Goal: Information Seeking & Learning: Learn about a topic

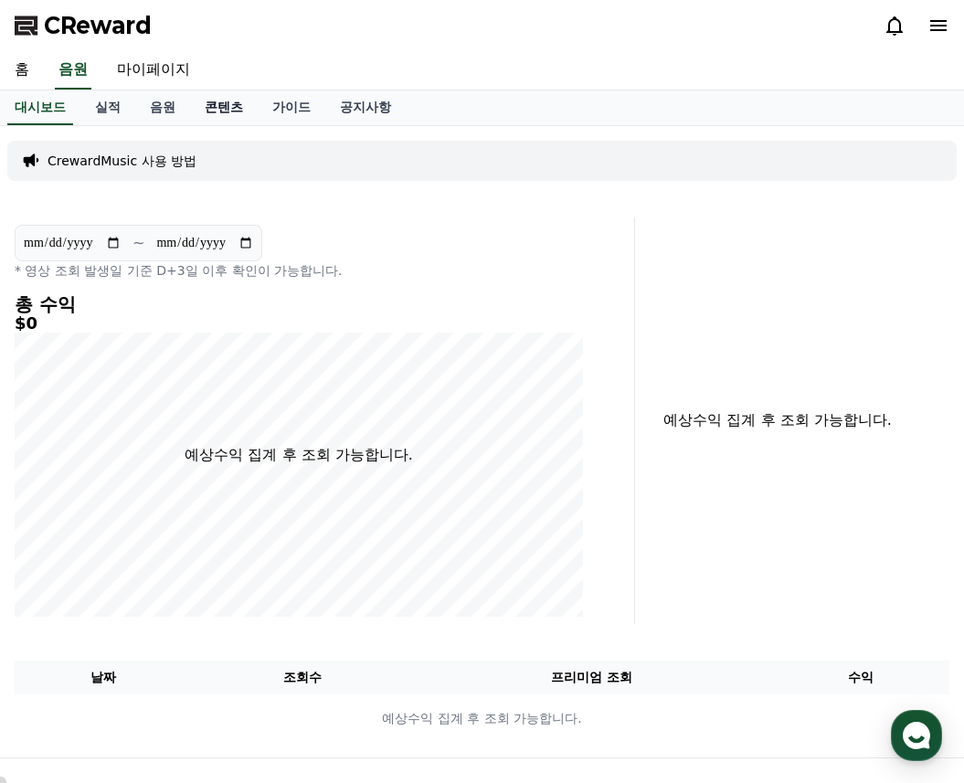
click at [213, 109] on link "콘텐츠" at bounding box center [224, 107] width 68 height 35
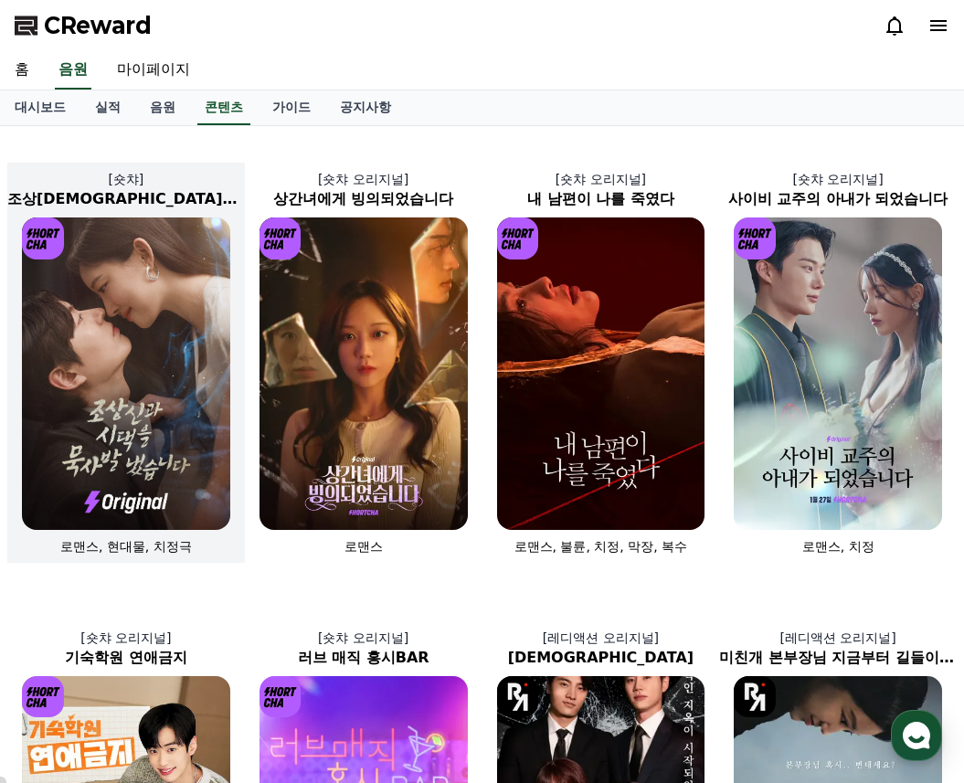
click at [111, 338] on img at bounding box center [126, 374] width 208 height 313
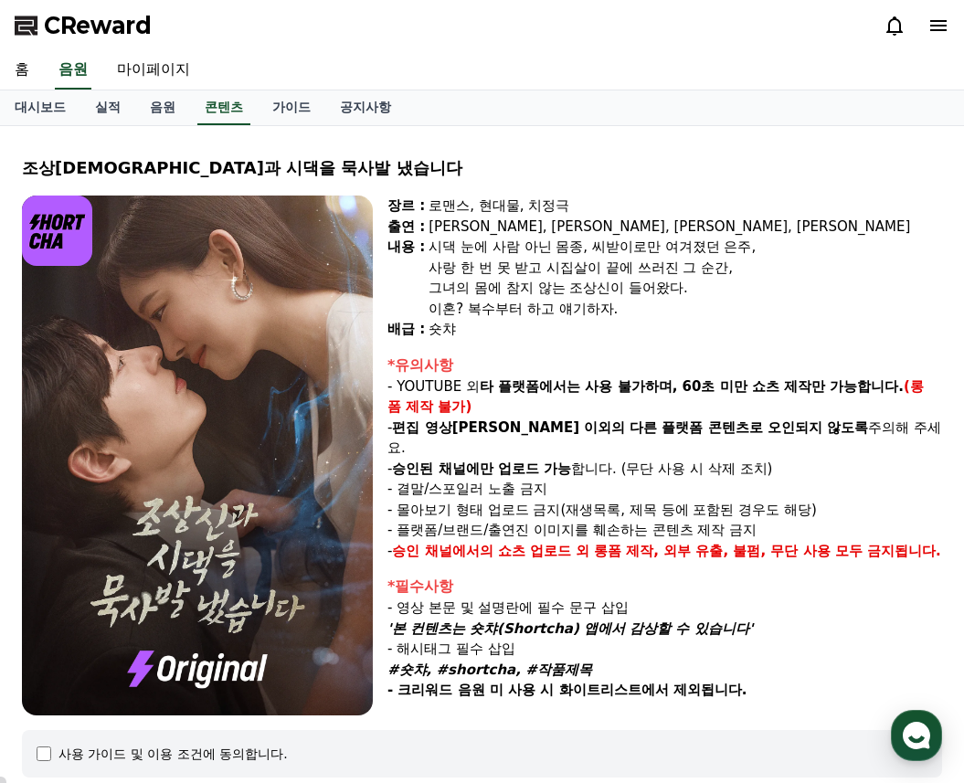
select select
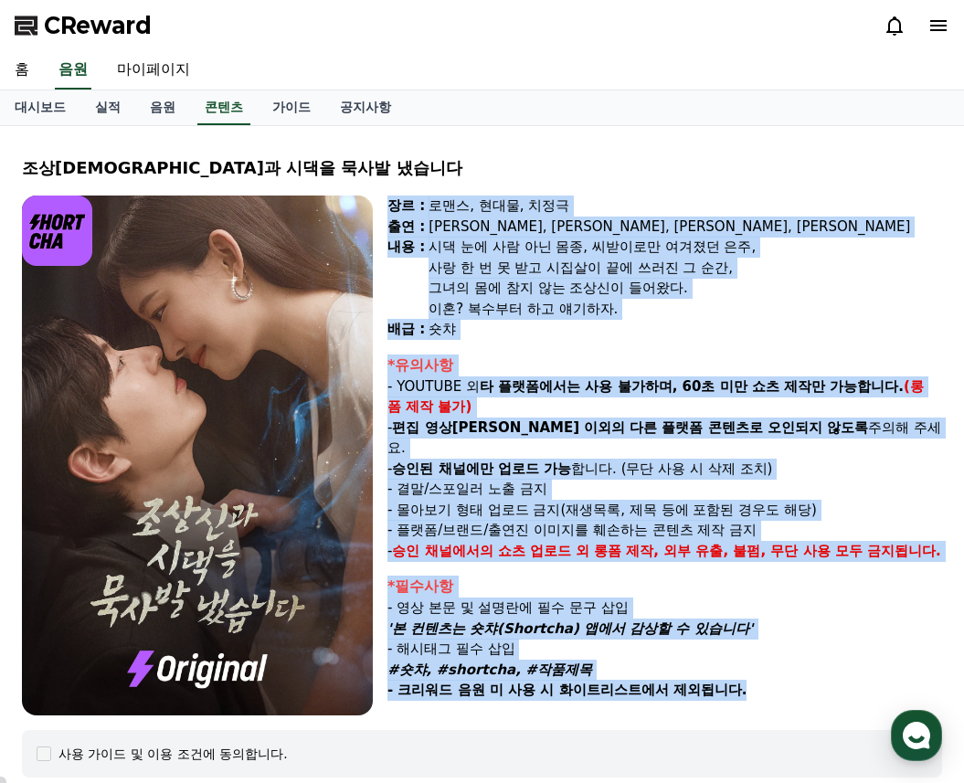
drag, startPoint x: 390, startPoint y: 207, endPoint x: 781, endPoint y: 675, distance: 609.3
click at [781, 675] on div "장르 : 로맨스, 현대물, 치정극 출연 : [PERSON_NAME], [PERSON_NAME], [PERSON_NAME], [PERSON_NA…" at bounding box center [665, 456] width 555 height 520
copy div "lo : ips, dol, sit am : con, adi, eli, sed do : ei te in ut la, etdol magn al, …"
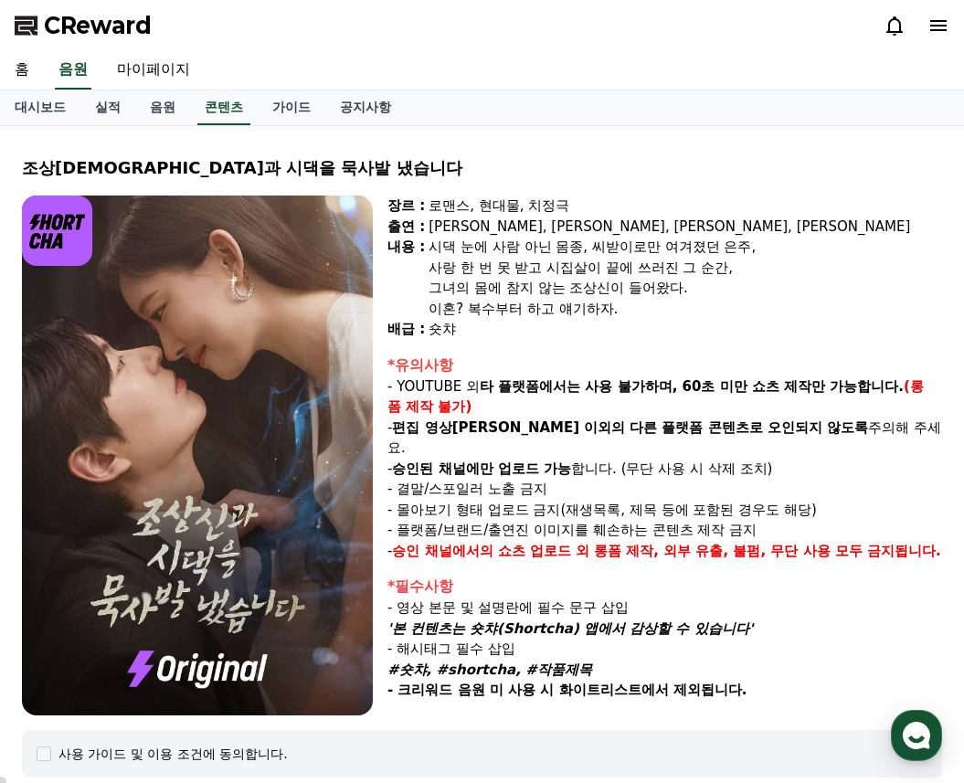
click at [36, 144] on div "조상[DEMOGRAPHIC_DATA]과 시댁을 묵사발 냈습니다 장르 : 로맨스, 현대물, 치정극 출연 : [PERSON_NAME], [PERS…" at bounding box center [482, 748] width 935 height 1214
drag, startPoint x: 227, startPoint y: 162, endPoint x: 14, endPoint y: 160, distance: 213.0
click at [14, 160] on div "조상[DEMOGRAPHIC_DATA]과 시댁을 묵사발 냈습니다 장르 : 로맨스, 현대물, 치정극 출연 : [PERSON_NAME], [PERS…" at bounding box center [482, 747] width 950 height 1228
copy div "조상[DEMOGRAPHIC_DATA]과 시댁을 묵사발 냈습니다"
drag, startPoint x: 594, startPoint y: 192, endPoint x: 435, endPoint y: 205, distance: 159.5
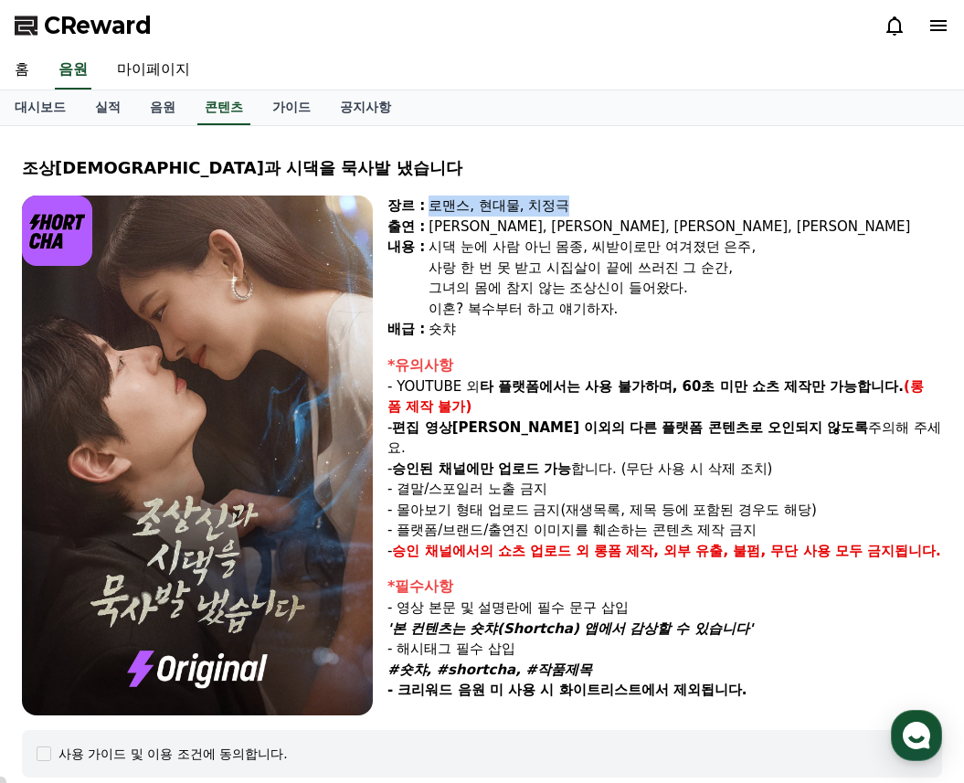
click at [432, 204] on div "로맨스, 현대물, 치정극" at bounding box center [686, 206] width 514 height 21
copy div "로맨스, 현대물, 치정극"
